Goal: Find specific page/section: Find specific page/section

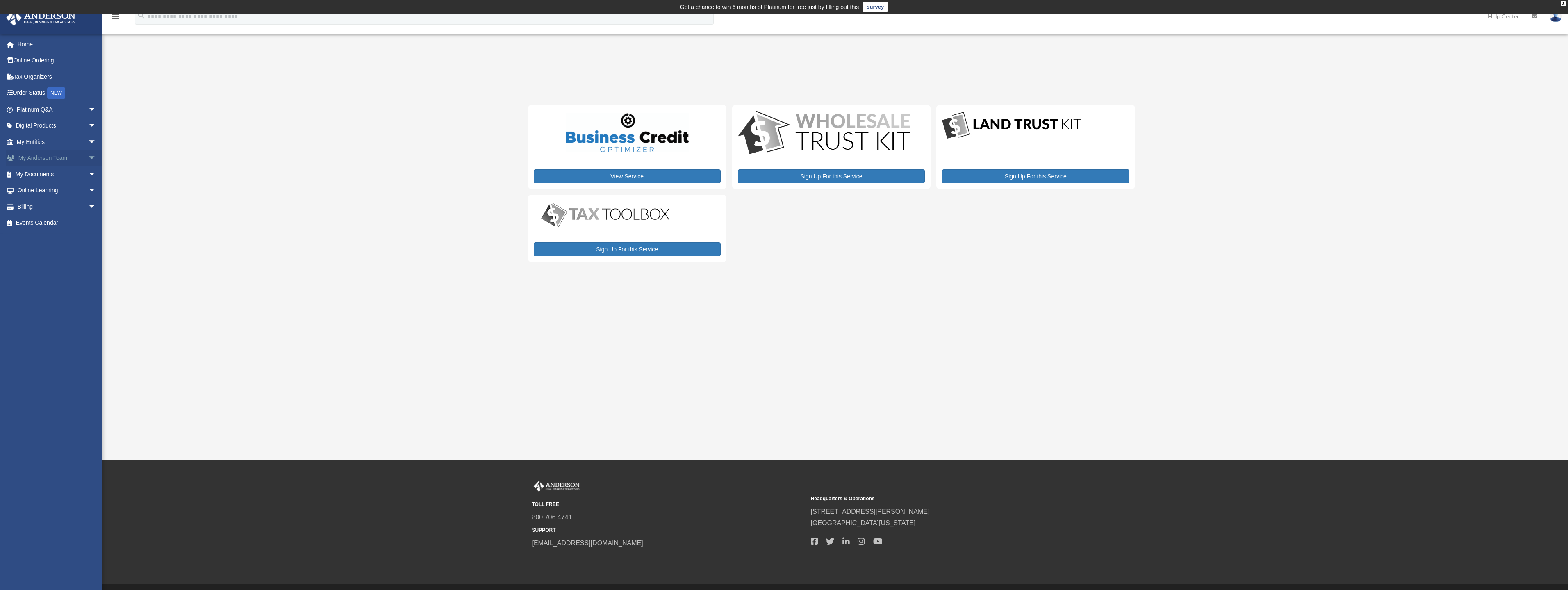
click at [88, 158] on span "arrow_drop_down" at bounding box center [96, 158] width 16 height 17
click at [89, 141] on span "arrow_drop_down" at bounding box center [96, 142] width 16 height 17
click at [34, 223] on link "My Blueprint" at bounding box center [60, 223] width 97 height 16
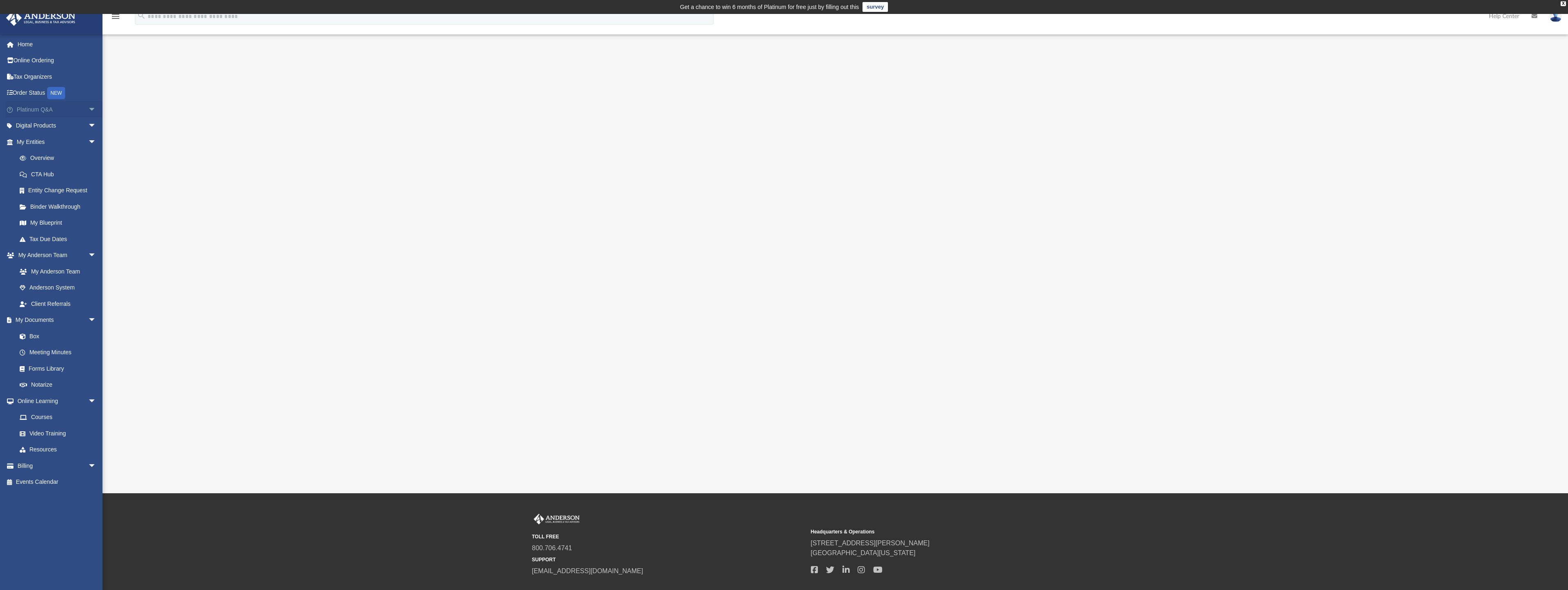
click at [89, 108] on span "arrow_drop_down" at bounding box center [96, 110] width 16 height 17
click at [68, 208] on link "Platinum Knowledge Room" at bounding box center [60, 211] width 97 height 26
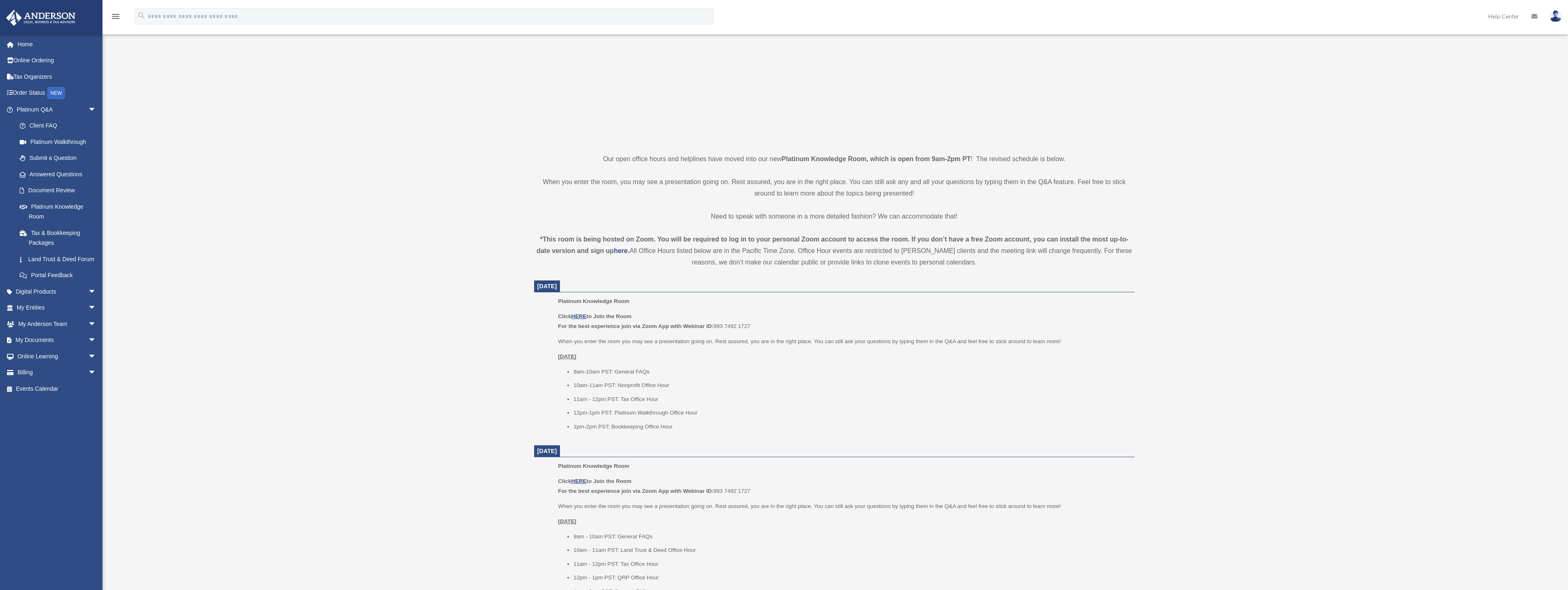
scroll to position [130, 0]
click at [579, 314] on u "HERE" at bounding box center [578, 315] width 15 height 6
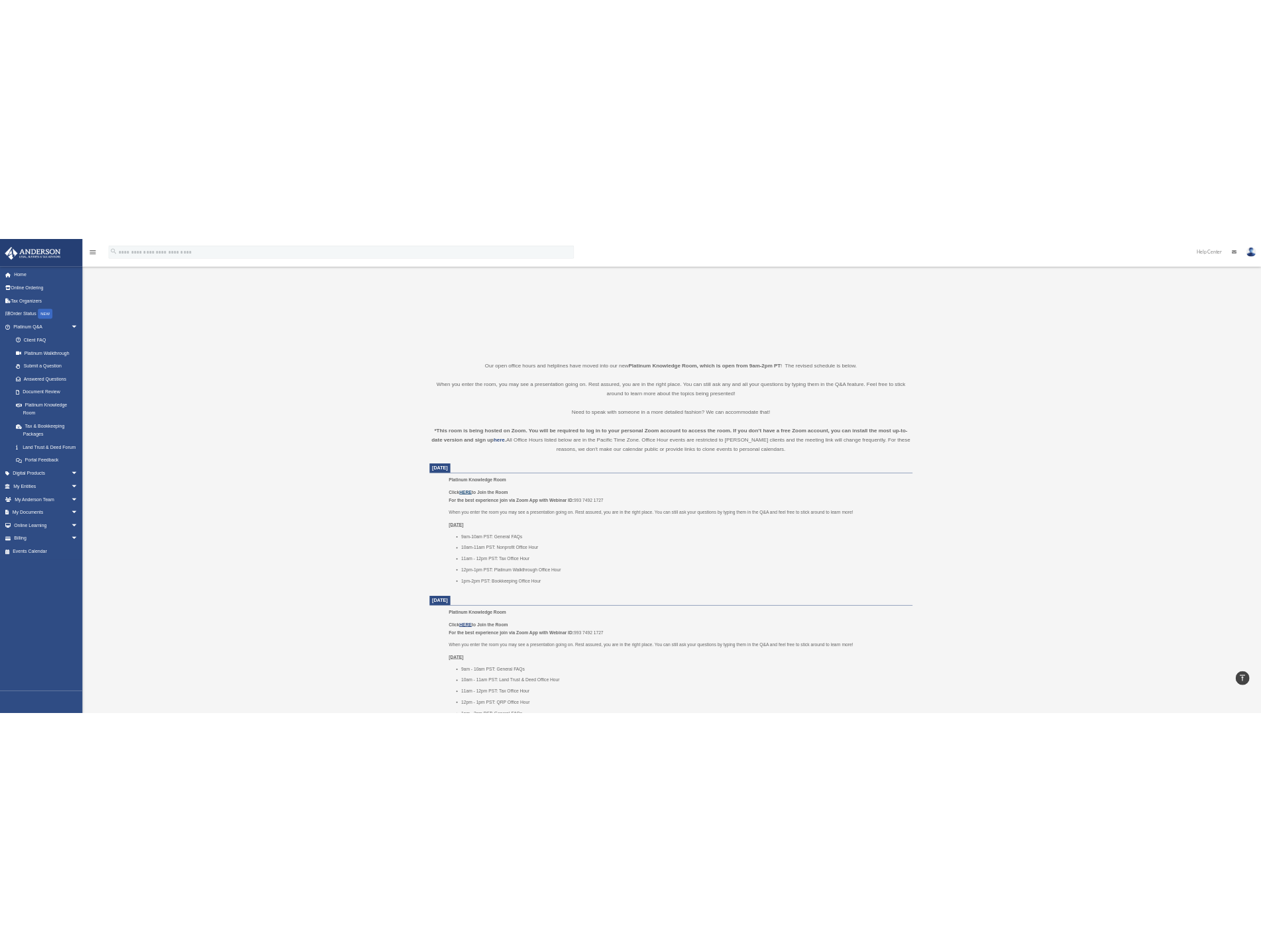
scroll to position [159, 0]
